Goal: Use online tool/utility: Utilize a website feature to perform a specific function

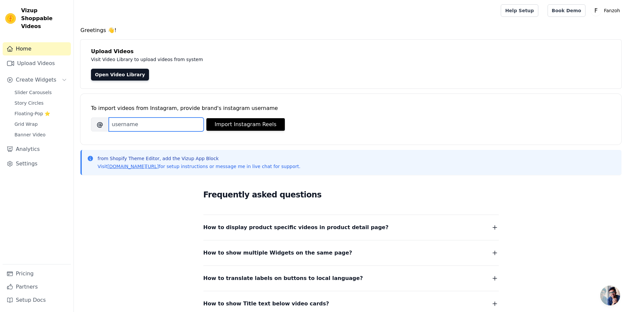
click at [157, 131] on input "Brand's Instagram Username" at bounding box center [156, 124] width 95 height 14
paste input "https://www.instagram.com/fanzoh_fanzoh/"
drag, startPoint x: 165, startPoint y: 124, endPoint x: 9, endPoint y: 116, distance: 156.2
click at [9, 116] on div "Vizup Shoppable Videos Home Upload Videos Create Widgets Slider Carousels Story…" at bounding box center [314, 185] width 628 height 370
click at [153, 127] on input "fanzoh_fanzoh/" at bounding box center [156, 124] width 95 height 14
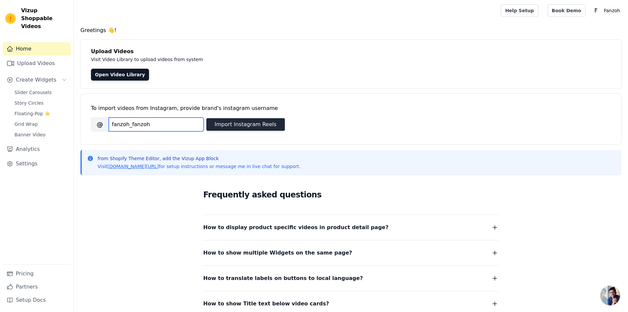
type input "fanzoh_fanzoh"
click at [252, 124] on button "Import Instagram Reels" at bounding box center [245, 124] width 78 height 13
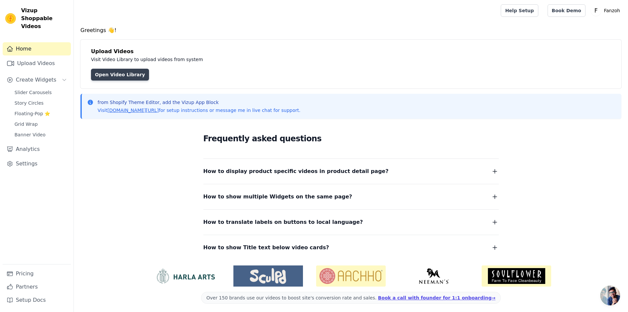
click at [129, 77] on link "Open Video Library" at bounding box center [120, 75] width 58 height 12
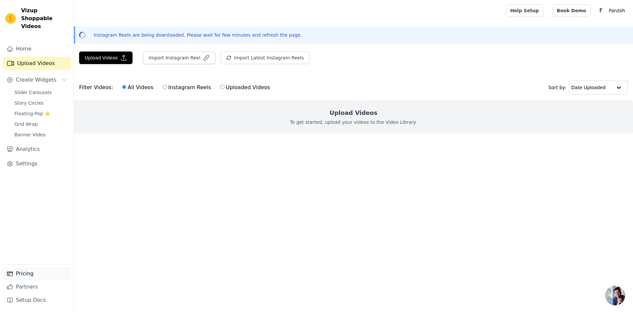
click at [27, 273] on link "Pricing" at bounding box center [37, 273] width 68 height 13
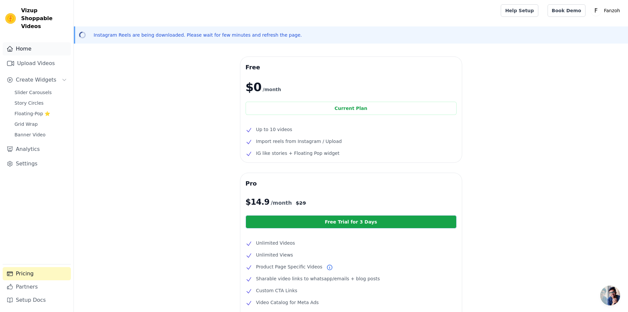
click at [30, 42] on link "Home" at bounding box center [37, 48] width 68 height 13
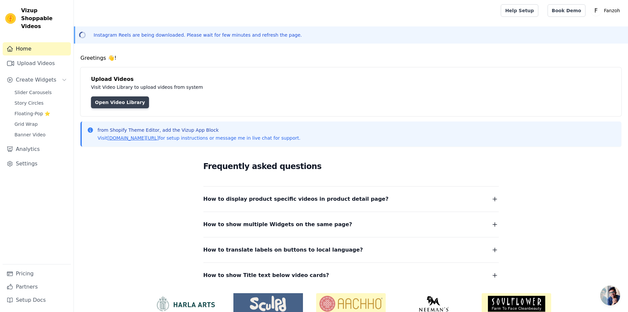
click at [112, 102] on link "Open Video Library" at bounding box center [120, 102] width 58 height 12
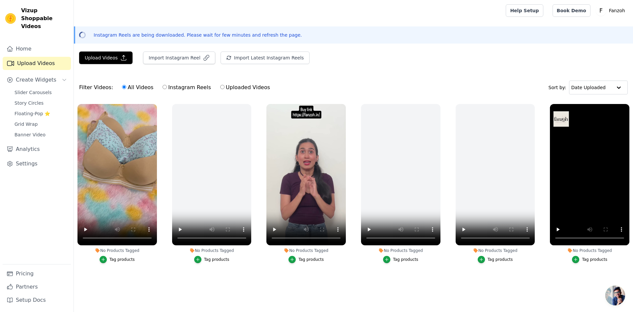
click at [137, 246] on li "No Products Tagged Tag products" at bounding box center [116, 183] width 79 height 159
click at [30, 89] on span "Slider Carousels" at bounding box center [33, 92] width 37 height 7
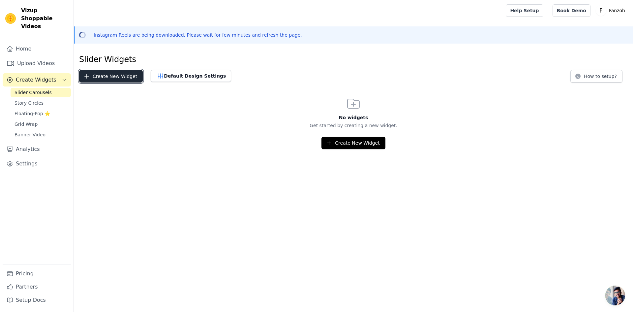
click at [108, 74] on button "Create New Widget" at bounding box center [111, 76] width 64 height 13
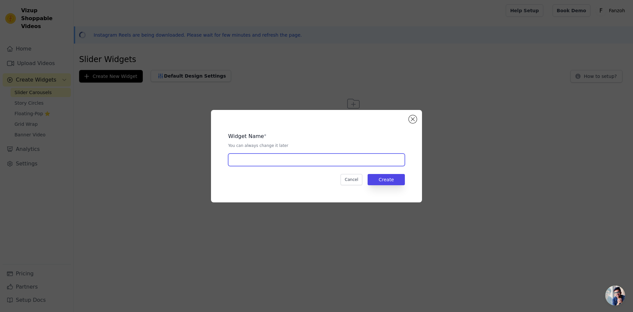
click at [324, 163] on input "text" at bounding box center [316, 159] width 177 height 13
type input "ig reels"
click at [380, 181] on button "Create" at bounding box center [386, 179] width 37 height 11
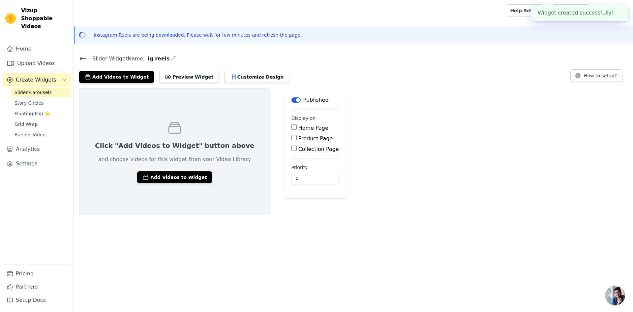
click at [291, 126] on input "Home Page" at bounding box center [293, 126] width 5 height 5
checkbox input "true"
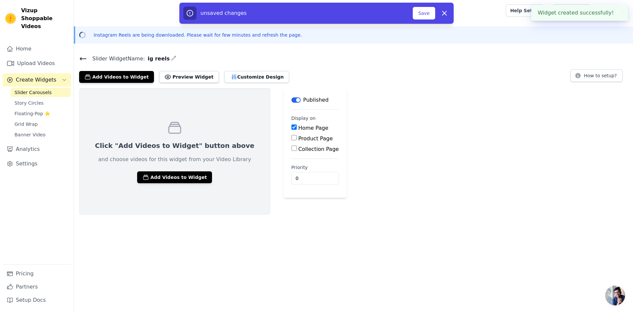
click at [291, 137] on input "Product Page" at bounding box center [293, 137] width 5 height 5
checkbox input "true"
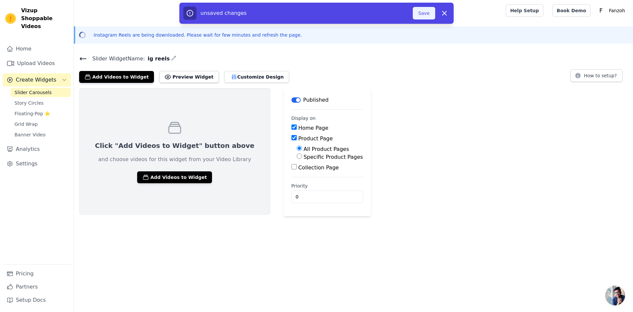
click at [430, 14] on button "Save" at bounding box center [424, 13] width 22 height 13
click at [422, 12] on button "Save" at bounding box center [424, 13] width 22 height 13
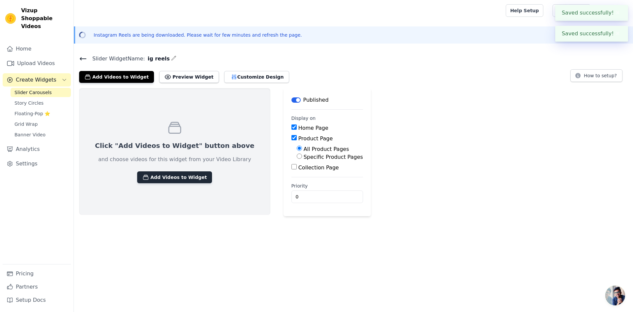
click at [169, 177] on button "Add Videos to Widget" at bounding box center [174, 177] width 75 height 12
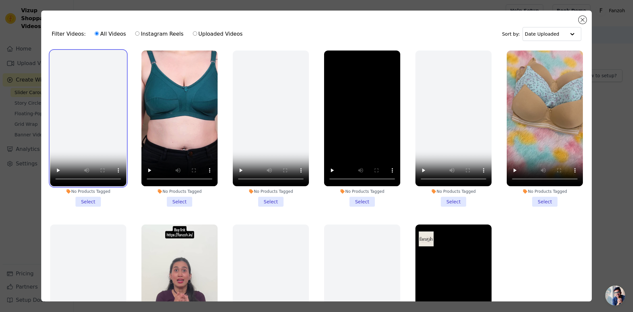
click at [98, 133] on video at bounding box center [88, 118] width 76 height 136
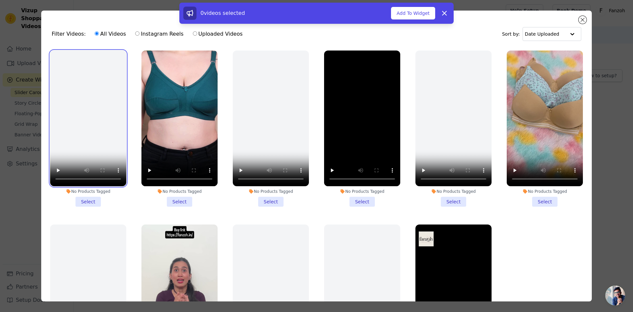
click at [98, 133] on video at bounding box center [88, 118] width 76 height 136
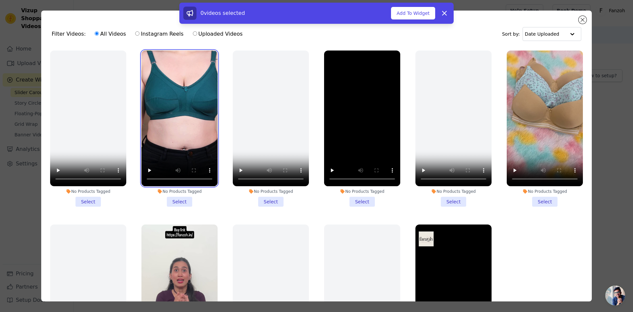
click at [158, 120] on video at bounding box center [179, 118] width 76 height 136
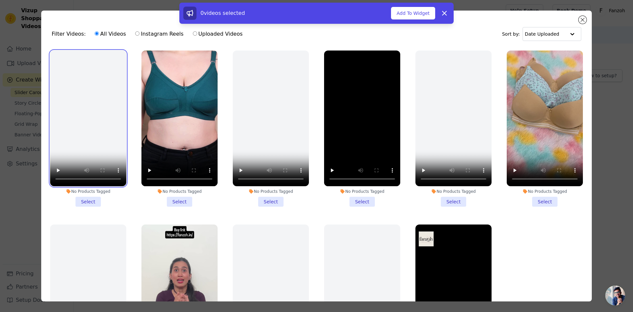
click at [113, 121] on video at bounding box center [88, 118] width 76 height 136
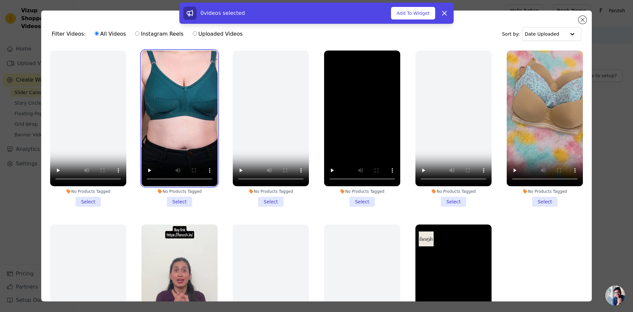
click at [160, 149] on video at bounding box center [179, 118] width 76 height 136
click at [181, 195] on li "No Products Tagged Select" at bounding box center [179, 128] width 76 height 156
click at [0, 0] on input "No Products Tagged Select" at bounding box center [0, 0] width 0 height 0
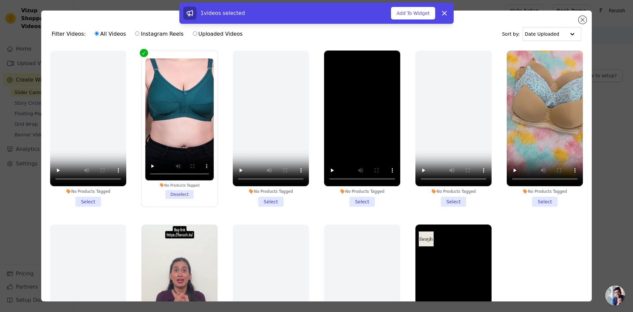
click at [357, 199] on li "No Products Tagged Select" at bounding box center [362, 128] width 76 height 156
click at [0, 0] on input "No Products Tagged Select" at bounding box center [0, 0] width 0 height 0
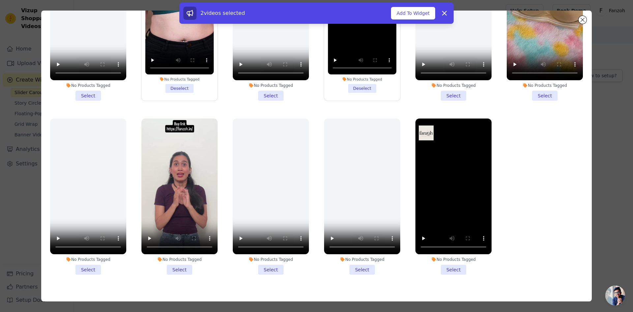
scroll to position [57, 0]
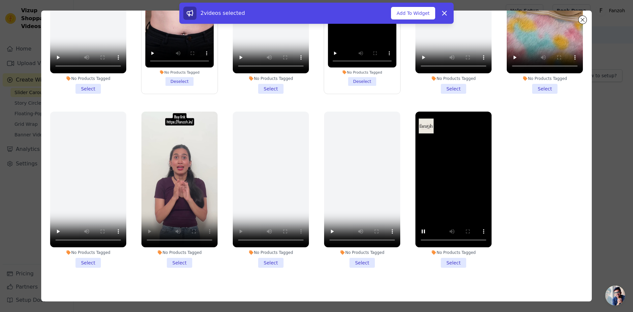
click at [452, 257] on li "No Products Tagged Select" at bounding box center [453, 189] width 76 height 156
click at [0, 0] on input "No Products Tagged Select" at bounding box center [0, 0] width 0 height 0
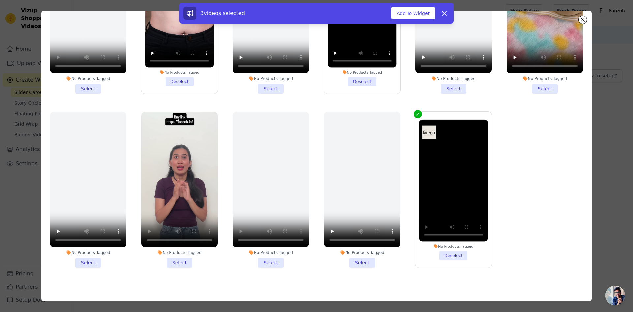
click at [182, 259] on li "No Products Tagged Select" at bounding box center [179, 189] width 76 height 156
click at [0, 0] on input "No Products Tagged Select" at bounding box center [0, 0] width 0 height 0
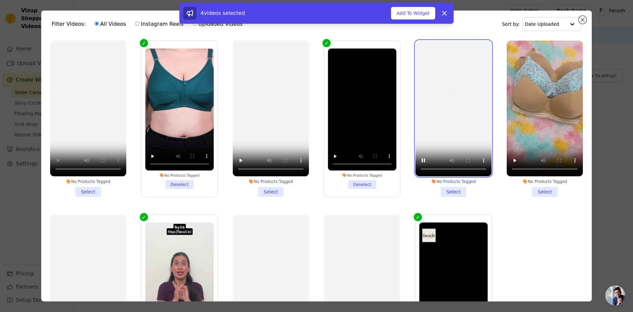
scroll to position [0, 0]
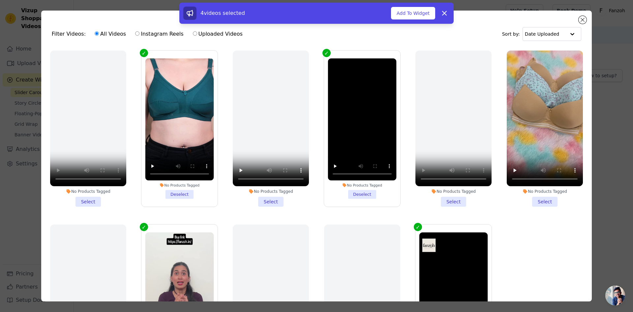
click at [535, 198] on li "No Products Tagged Select" at bounding box center [545, 128] width 76 height 156
click at [0, 0] on input "No Products Tagged Select" at bounding box center [0, 0] width 0 height 0
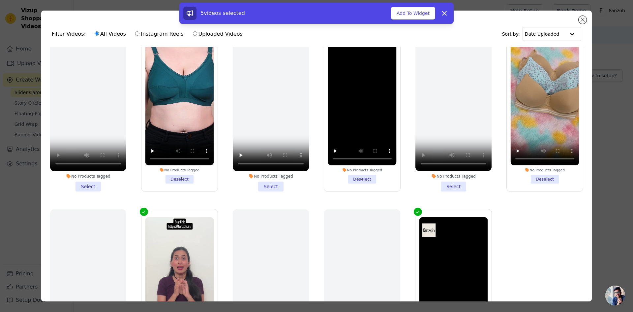
scroll to position [55, 0]
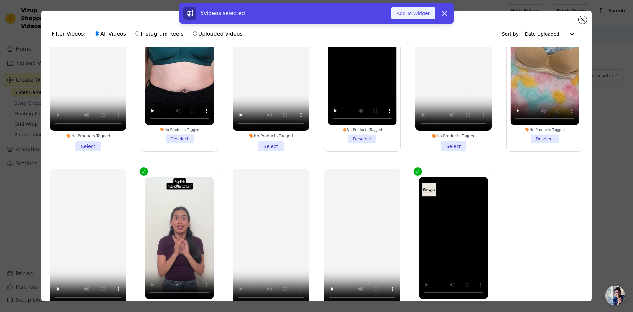
click at [403, 11] on button "Add To Widget" at bounding box center [413, 13] width 44 height 13
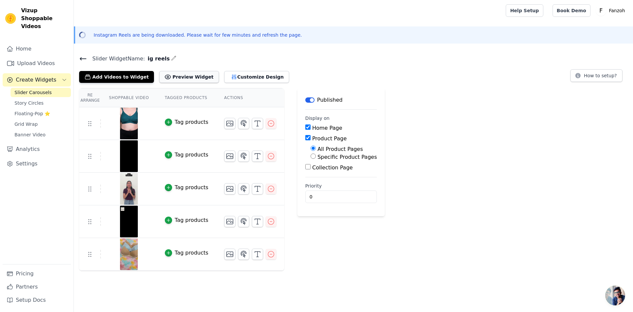
click at [194, 82] on button "Preview Widget" at bounding box center [188, 77] width 59 height 12
click at [231, 76] on icon "button" at bounding box center [234, 77] width 7 height 7
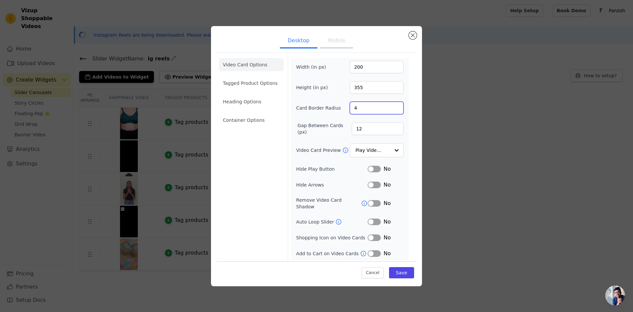
click at [381, 109] on input "4" at bounding box center [377, 108] width 54 height 13
type input "25"
click at [337, 218] on icon at bounding box center [338, 221] width 7 height 7
click at [372, 218] on button "Label" at bounding box center [374, 221] width 13 height 7
click at [377, 154] on input "Video Card Preview" at bounding box center [373, 150] width 34 height 13
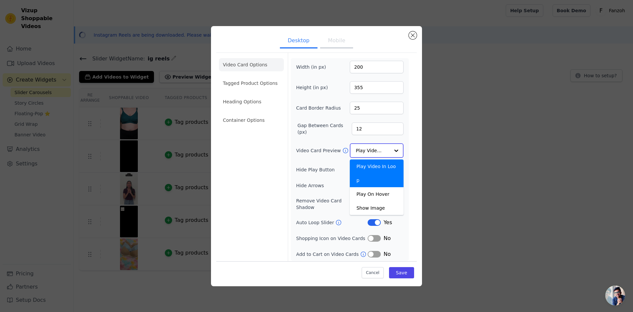
click at [385, 168] on div "Play Video In Loop" at bounding box center [377, 173] width 54 height 28
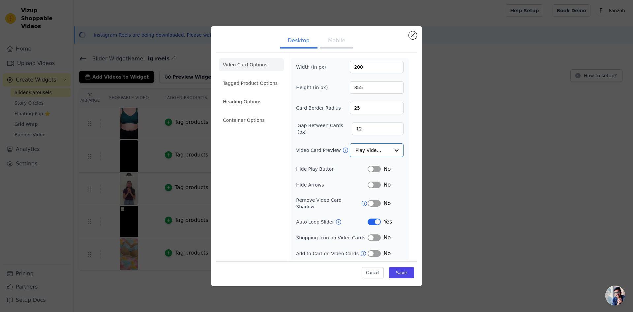
click at [324, 46] on button "Mobile" at bounding box center [336, 41] width 33 height 15
click at [312, 45] on button "Desktop" at bounding box center [299, 41] width 38 height 15
click at [250, 118] on li "Container Options" at bounding box center [251, 119] width 65 height 13
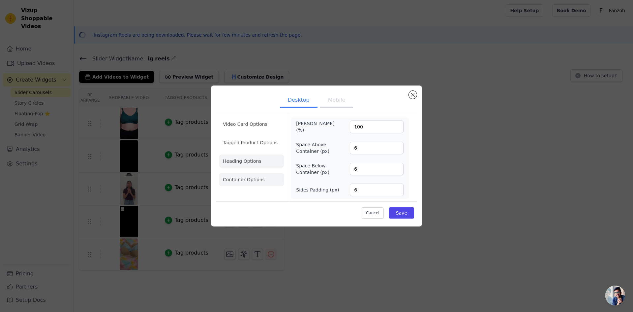
click at [248, 162] on li "Heading Options" at bounding box center [251, 160] width 65 height 13
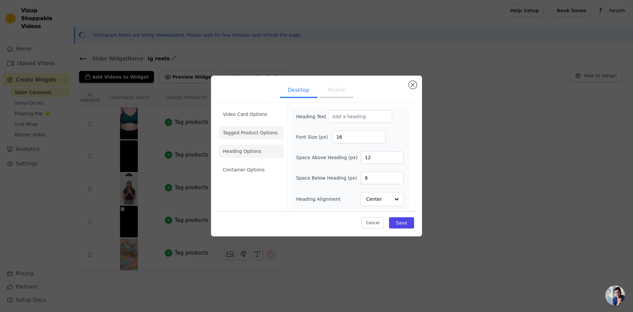
click at [254, 139] on li "Tagged Product Options" at bounding box center [251, 132] width 65 height 13
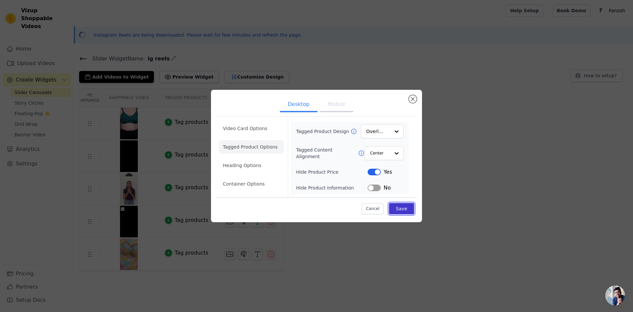
click at [403, 209] on button "Save" at bounding box center [401, 208] width 25 height 11
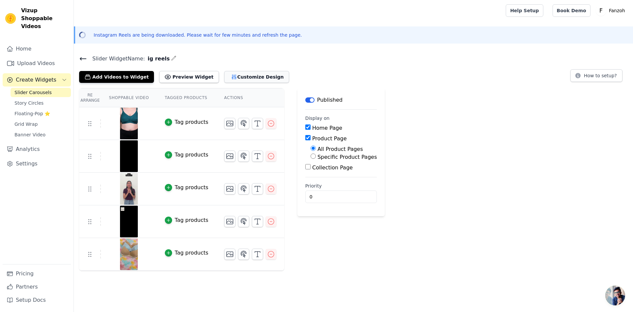
click at [237, 80] on button "Customize Design" at bounding box center [256, 77] width 65 height 12
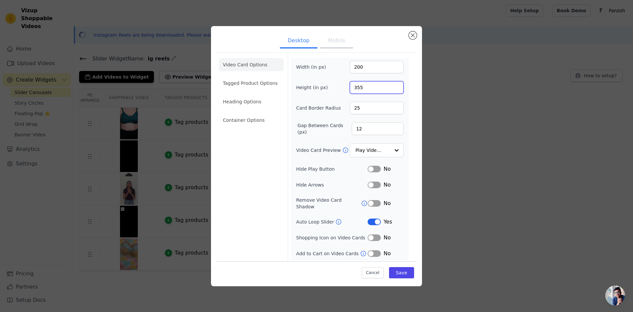
click at [363, 87] on input "355" at bounding box center [377, 87] width 54 height 13
drag, startPoint x: 372, startPoint y: 91, endPoint x: 318, endPoint y: 94, distance: 53.8
click at [318, 94] on div "Height (in px) 355" at bounding box center [349, 87] width 107 height 13
type input "600"
click at [403, 272] on button "Save" at bounding box center [401, 272] width 25 height 11
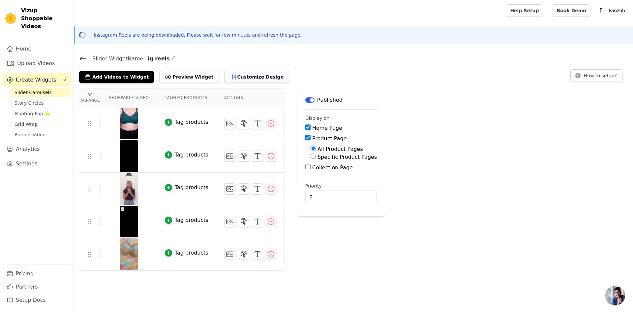
click at [224, 75] on button "Customize Design" at bounding box center [256, 77] width 65 height 12
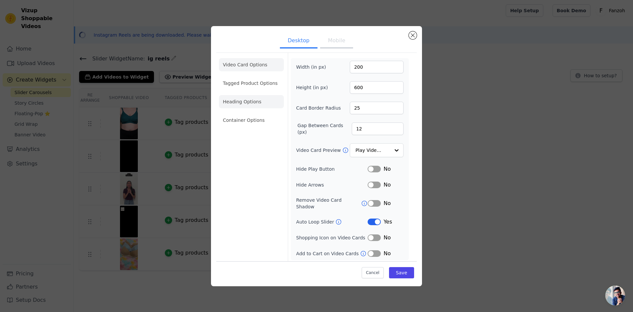
click at [255, 108] on li "Heading Options" at bounding box center [251, 101] width 65 height 13
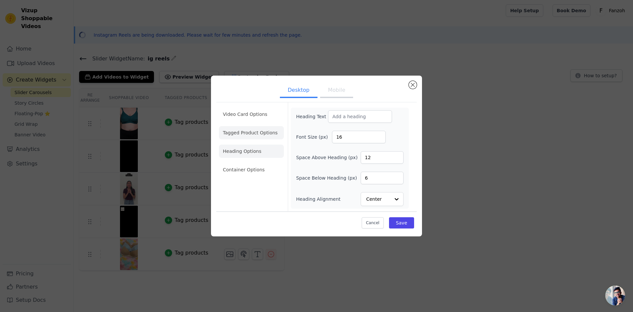
click at [248, 130] on li "Tagged Product Options" at bounding box center [251, 132] width 65 height 13
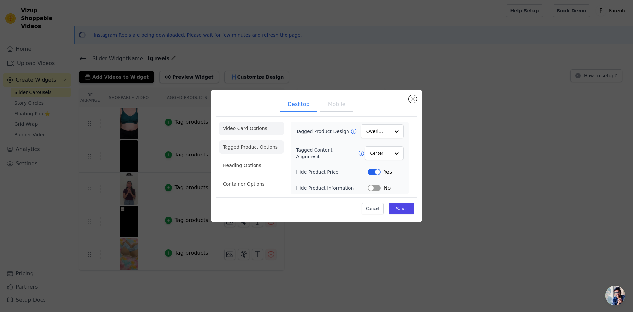
click at [250, 127] on li "Video Card Options" at bounding box center [251, 128] width 65 height 13
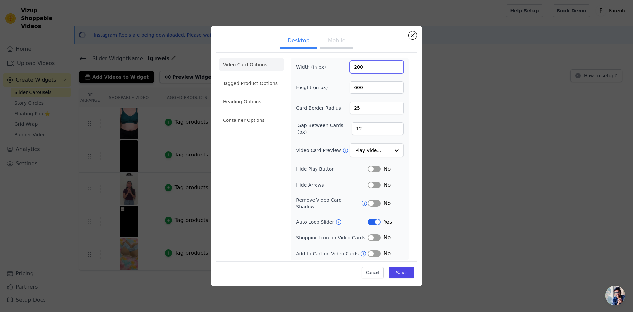
click at [359, 66] on input "200" at bounding box center [377, 67] width 54 height 13
type input "350"
click at [404, 274] on button "Save" at bounding box center [401, 272] width 25 height 11
